Goal: Information Seeking & Learning: Learn about a topic

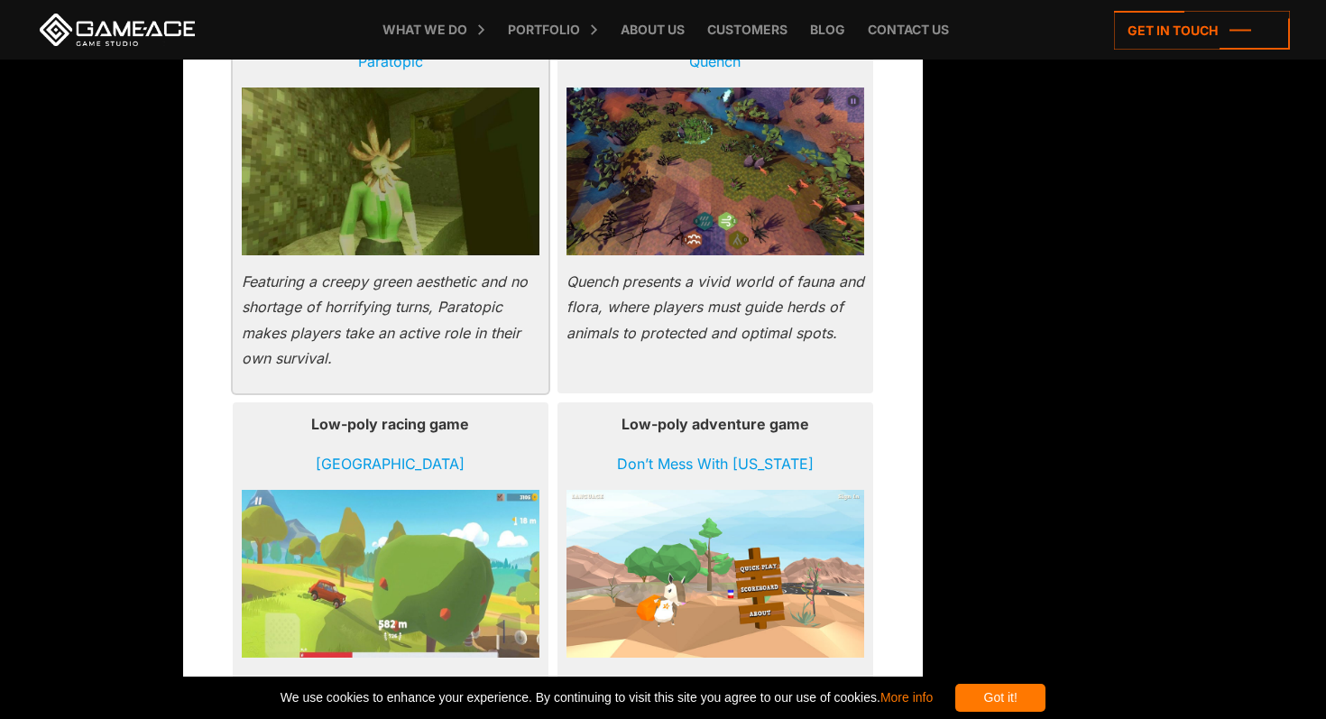
scroll to position [2533, 0]
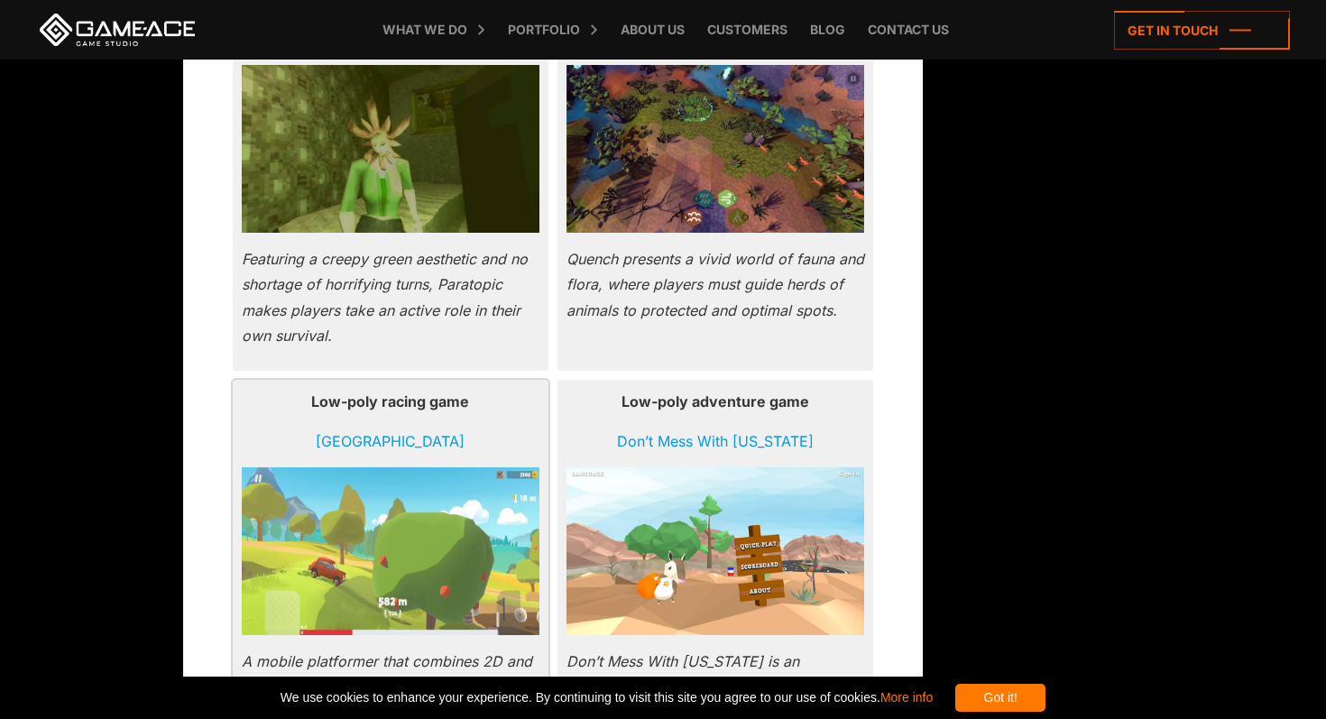
click at [408, 470] on img at bounding box center [391, 551] width 298 height 168
click at [410, 443] on link "[GEOGRAPHIC_DATA]" at bounding box center [390, 441] width 149 height 18
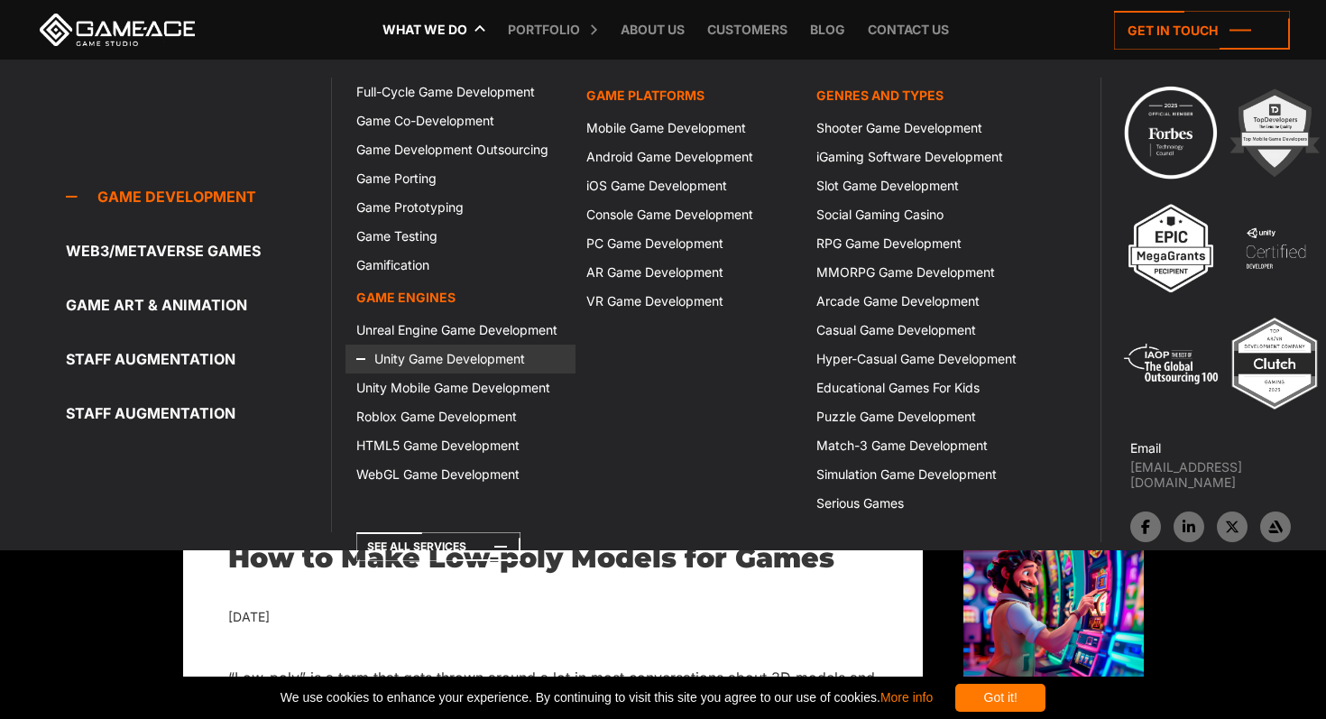
click at [445, 364] on link "Unity Game Development" at bounding box center [460, 358] width 230 height 29
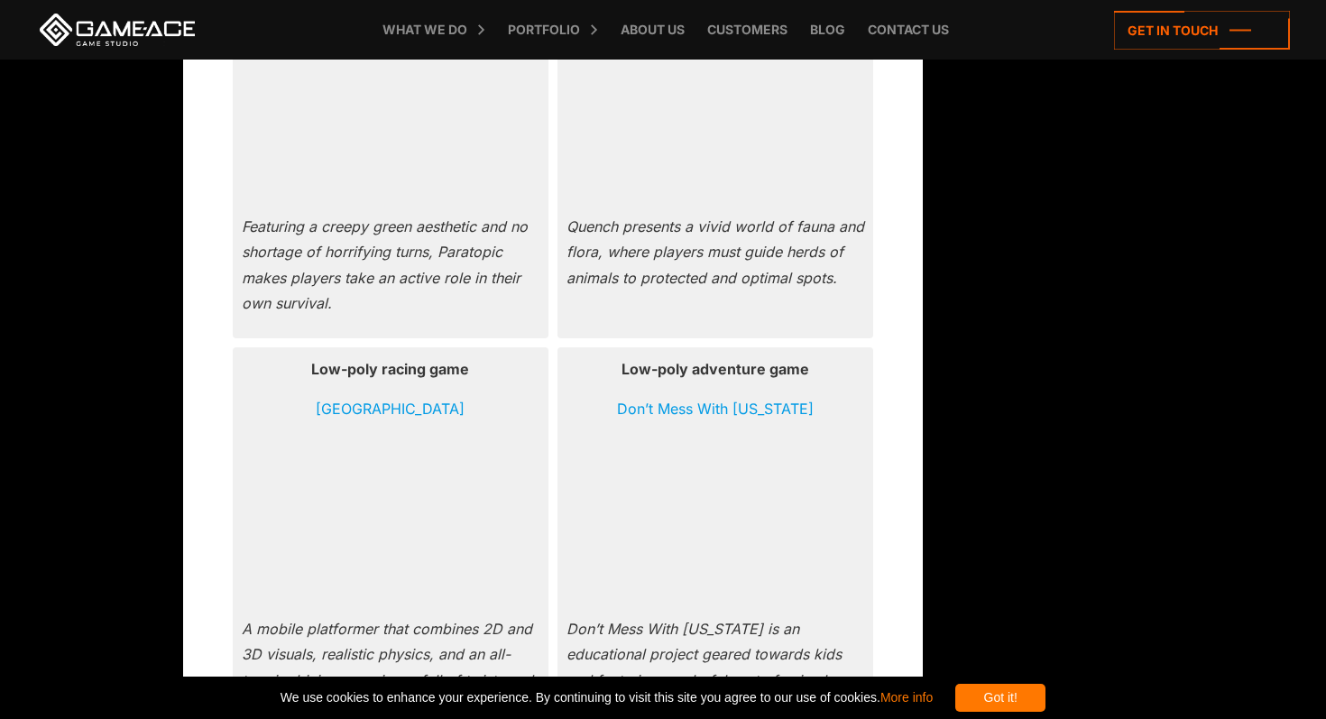
scroll to position [2572, 0]
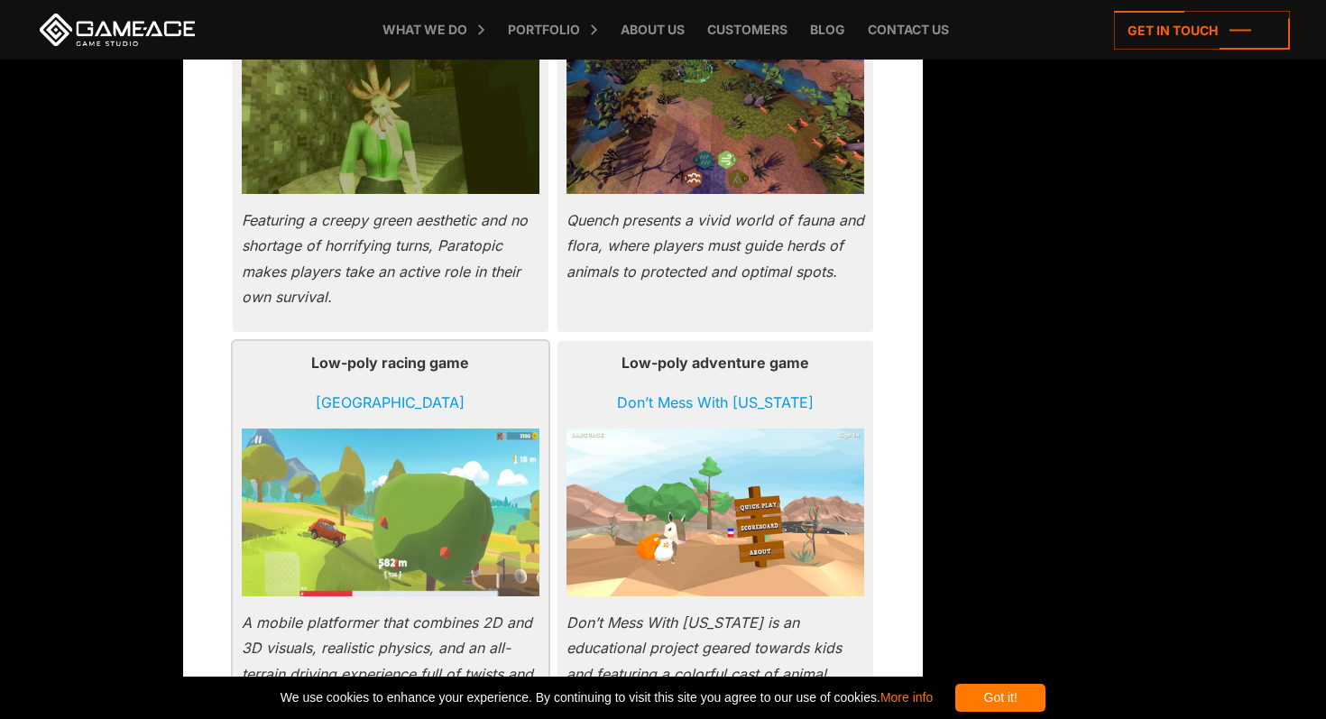
click at [358, 371] on p "Low-poly racing game" at bounding box center [391, 362] width 298 height 25
click at [362, 391] on p "[GEOGRAPHIC_DATA]" at bounding box center [391, 402] width 298 height 25
click at [356, 405] on link "[GEOGRAPHIC_DATA]" at bounding box center [390, 402] width 149 height 18
